Goal: Information Seeking & Learning: Learn about a topic

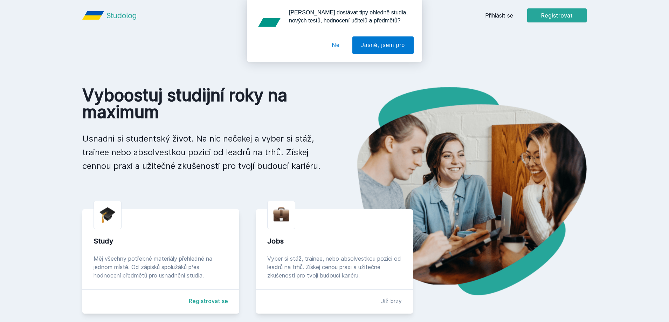
click at [338, 45] on button "Ne" at bounding box center [335, 45] width 25 height 18
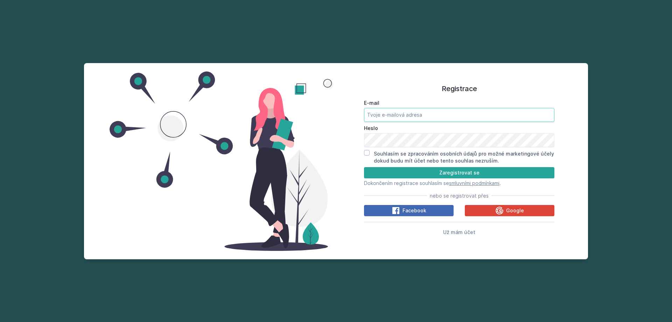
click at [382, 112] on input "E-mail" at bounding box center [459, 115] width 191 height 14
type input "[EMAIL_ADDRESS][DOMAIN_NAME]"
click at [365, 153] on input "Souhlasím se zpracováním osobních údajů pro možné marketingové účely dokud budu…" at bounding box center [367, 153] width 6 height 6
checkbox input "true"
click at [378, 173] on button "Zaregistrovat se" at bounding box center [459, 172] width 191 height 11
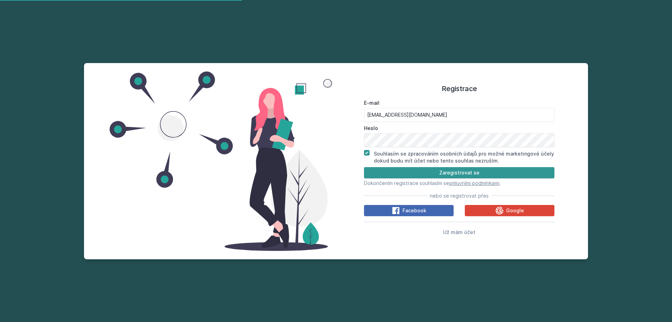
click at [377, 168] on button "Zaregistrovat se" at bounding box center [459, 172] width 191 height 11
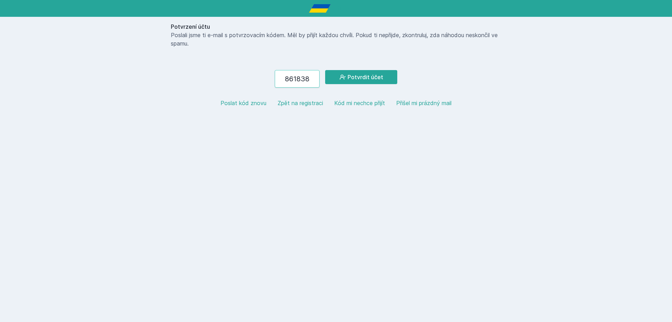
type input "861838"
click at [325, 70] on button "Potvrdit účet" at bounding box center [361, 77] width 72 height 14
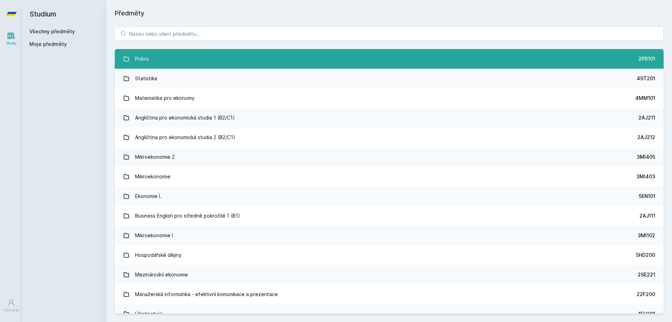
click at [239, 61] on link "Právo 2PR101" at bounding box center [389, 59] width 549 height 20
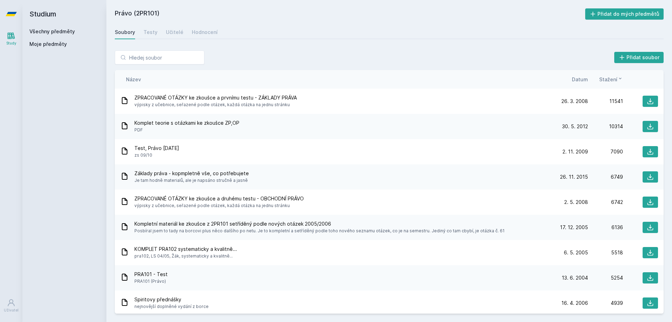
click at [158, 29] on div "Soubory Testy Učitelé Hodnocení" at bounding box center [389, 32] width 549 height 14
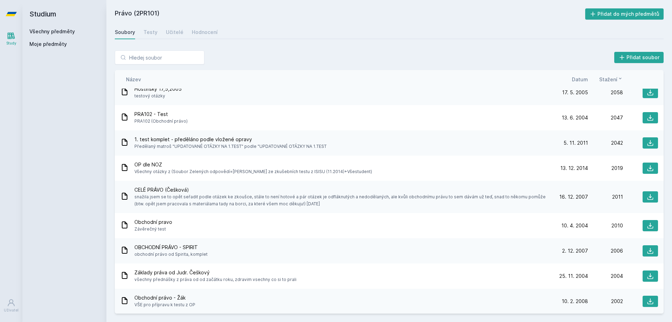
scroll to position [2074, 0]
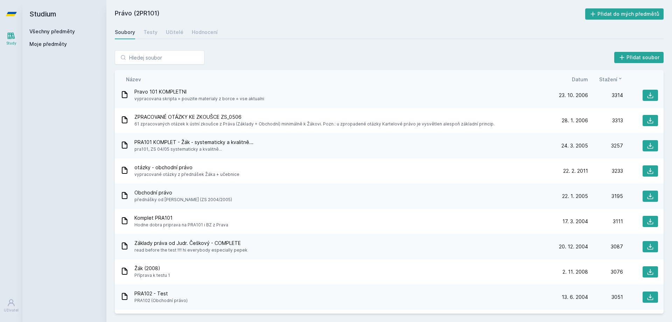
click at [577, 77] on span "Datum" at bounding box center [580, 79] width 16 height 7
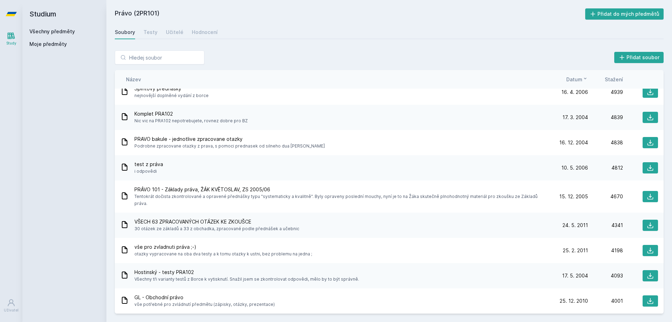
scroll to position [0, 0]
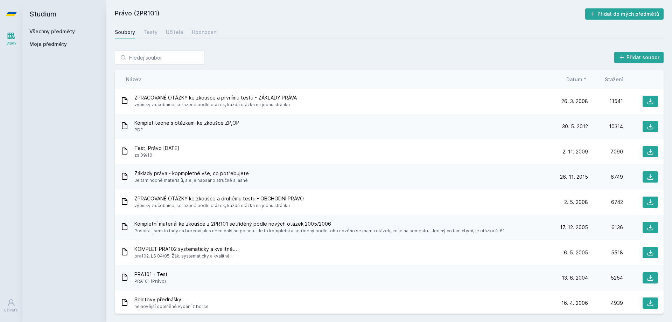
click at [570, 82] on span "Datum" at bounding box center [575, 79] width 16 height 7
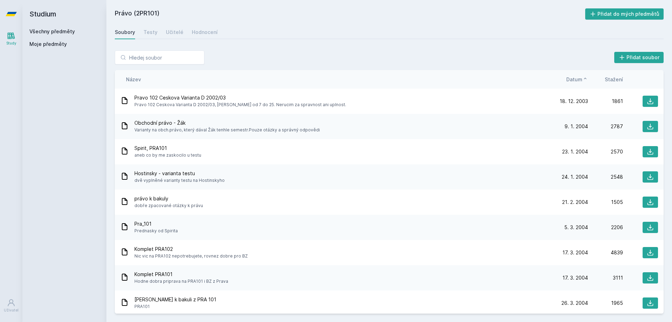
click at [570, 82] on span "Datum" at bounding box center [575, 79] width 16 height 7
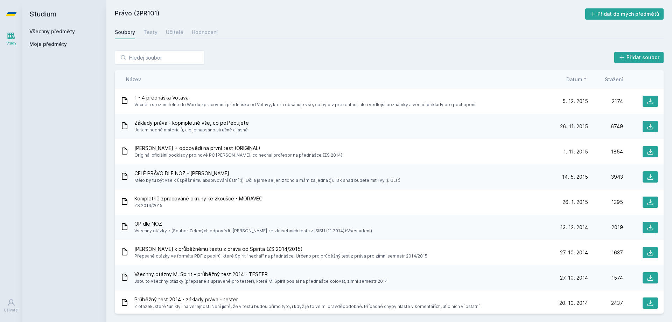
click at [586, 77] on icon at bounding box center [586, 79] width 6 height 6
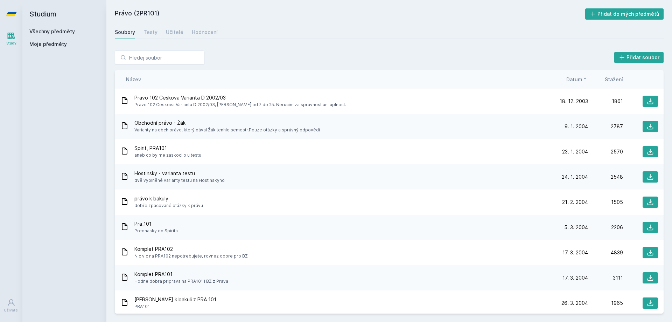
click at [579, 78] on span "Datum" at bounding box center [575, 79] width 16 height 7
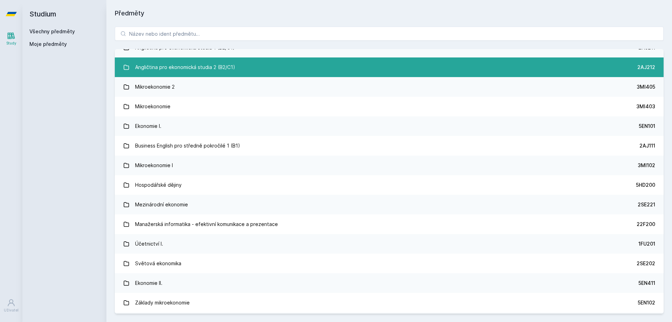
scroll to position [175, 0]
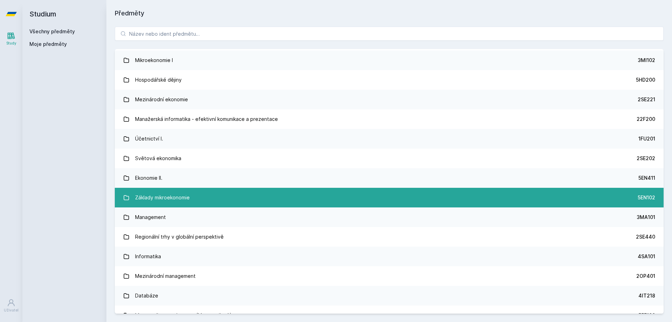
click at [188, 195] on div "Základy mikroekonomie" at bounding box center [162, 198] width 55 height 14
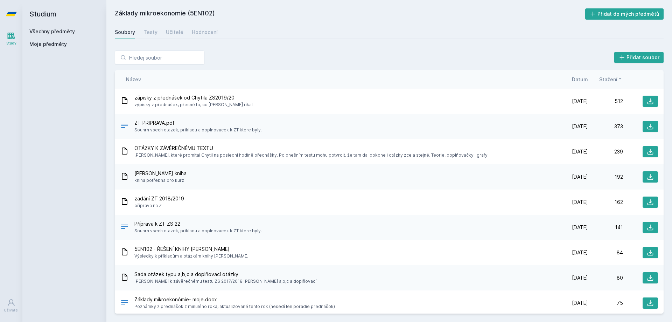
click at [579, 78] on span "Datum" at bounding box center [580, 79] width 16 height 7
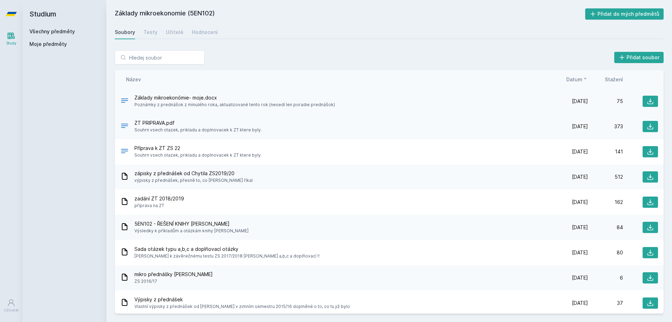
click at [175, 100] on span "Základy mikroekonómie- moje.docx" at bounding box center [234, 97] width 201 height 7
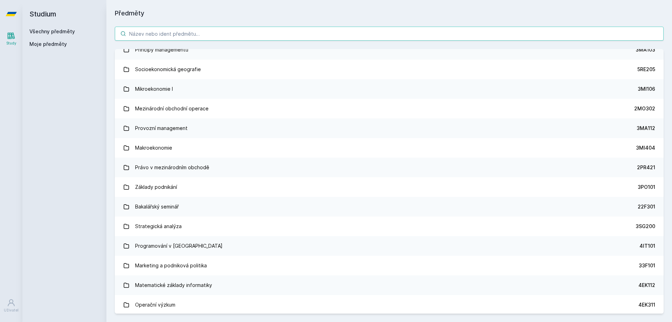
scroll to position [841, 0]
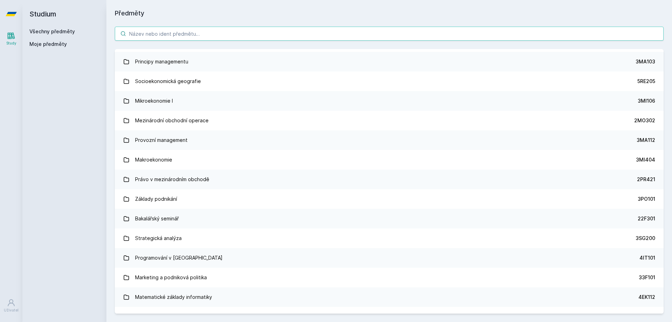
click at [177, 33] on input "search" at bounding box center [389, 34] width 549 height 14
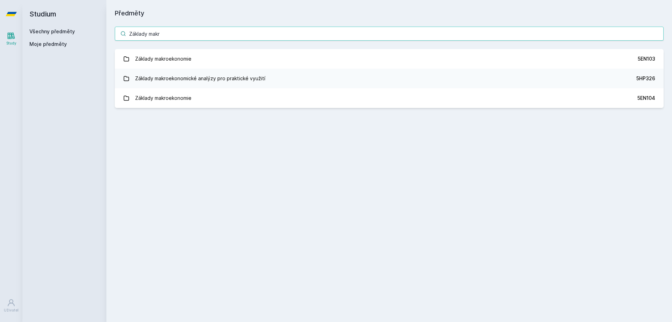
scroll to position [0, 0]
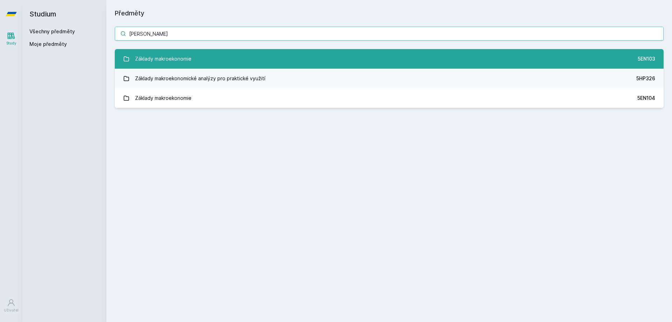
type input "Základy makro"
click at [203, 56] on link "Základy makroekonomie 5EN103" at bounding box center [389, 59] width 549 height 20
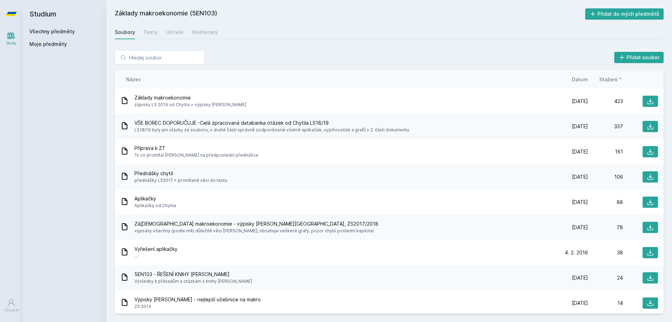
click at [575, 82] on span "Datum" at bounding box center [580, 79] width 16 height 7
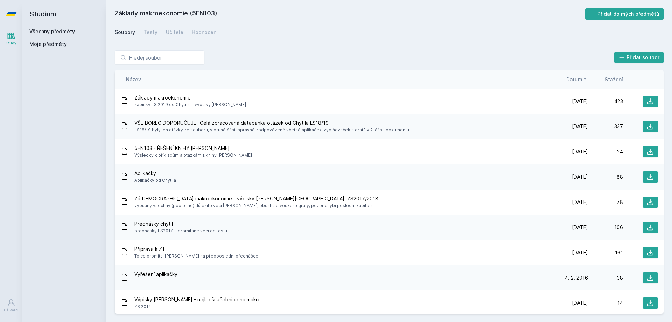
click at [577, 81] on span "Datum" at bounding box center [575, 79] width 16 height 7
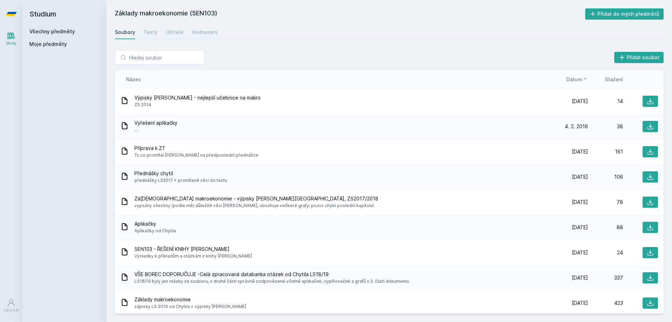
click at [576, 80] on span "Datum" at bounding box center [575, 79] width 16 height 7
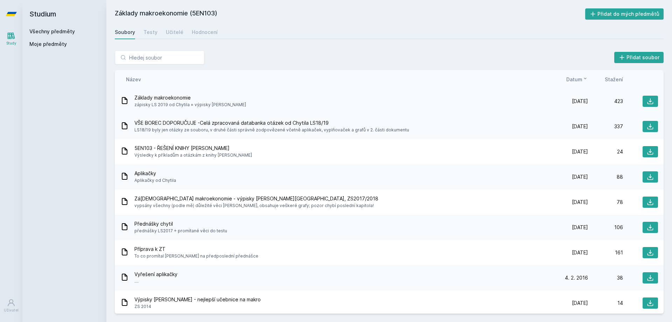
click at [239, 103] on div "Základy makroekonomie zápisky LS 2019 od Chytila + výpisky z Holmana" at bounding box center [336, 101] width 433 height 14
